Goal: Find specific page/section: Find specific page/section

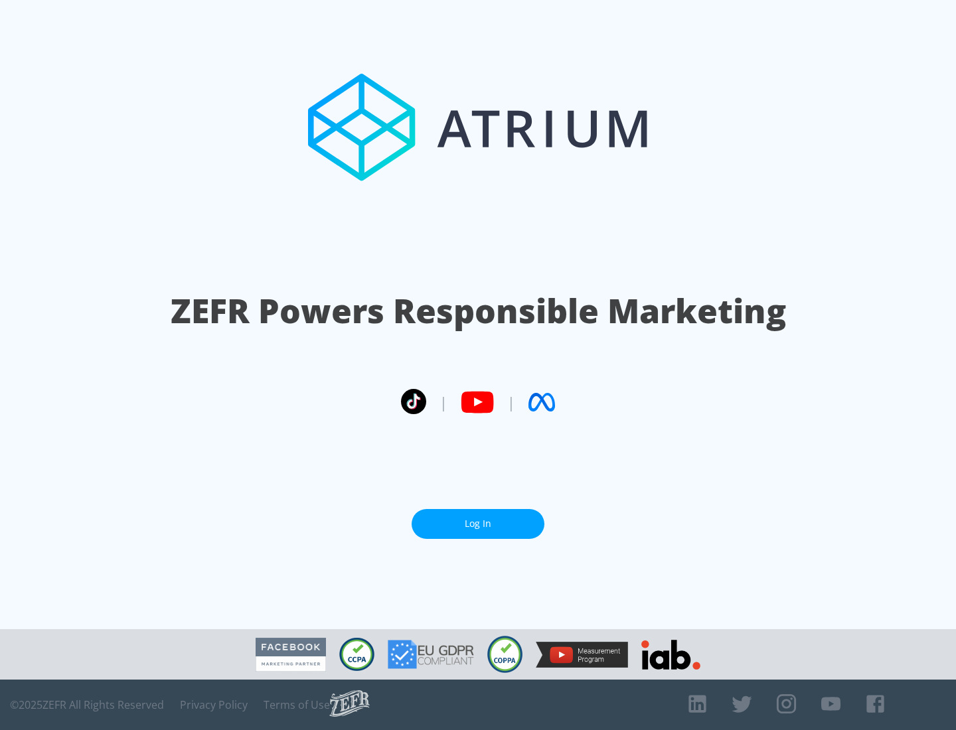
click at [478, 518] on link "Log In" at bounding box center [478, 524] width 133 height 30
